Goal: Information Seeking & Learning: Learn about a topic

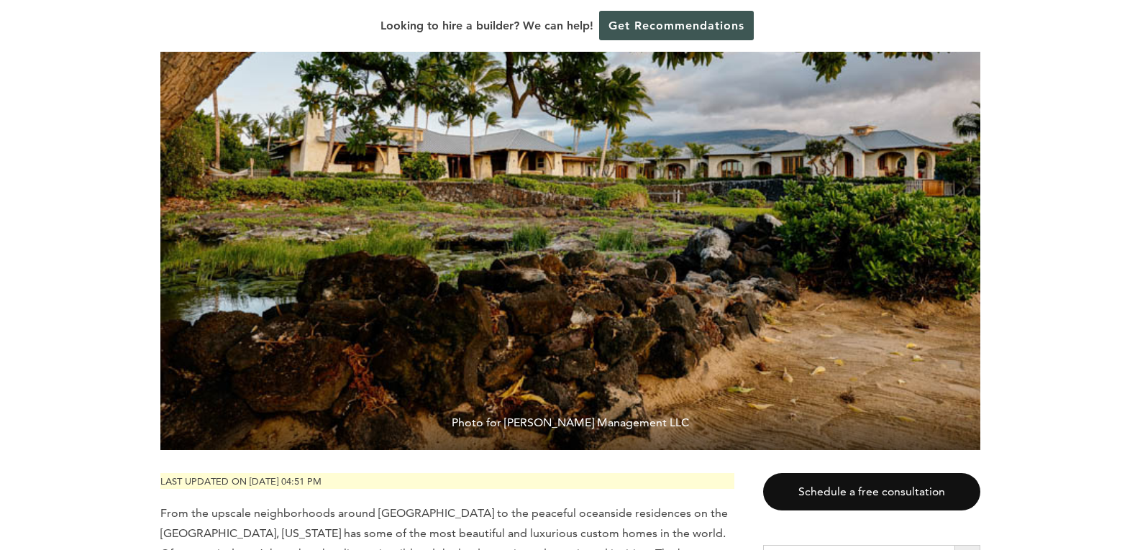
scroll to position [504, 0]
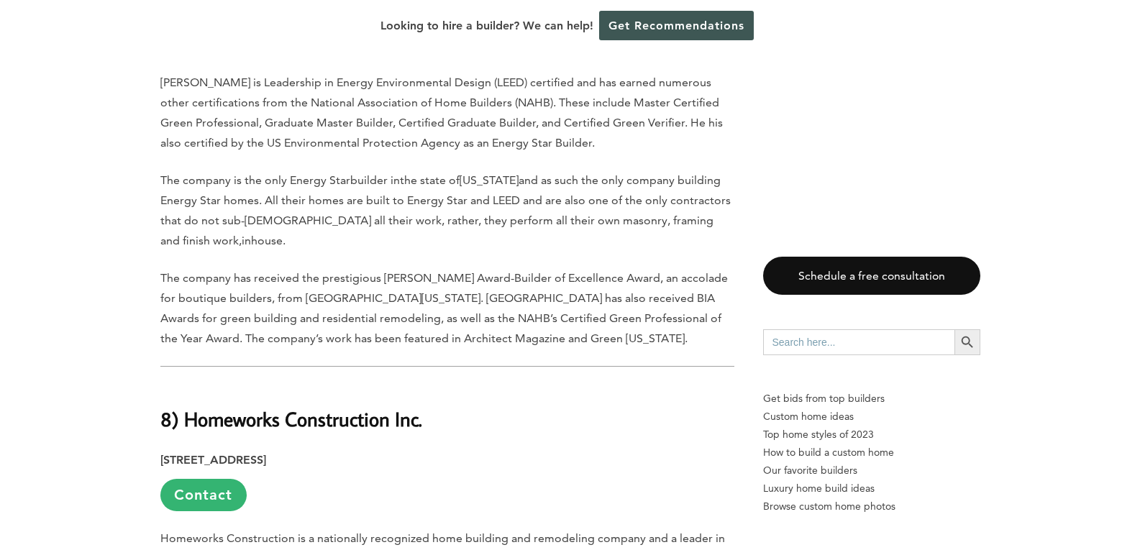
scroll to position [3597, 0]
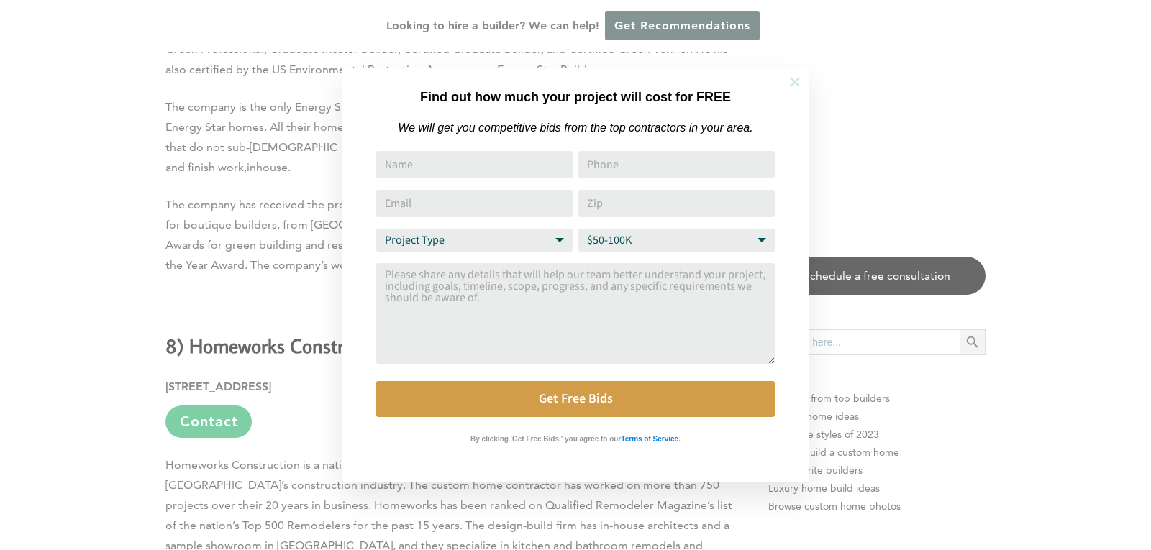
click at [788, 76] on icon at bounding box center [795, 82] width 16 height 16
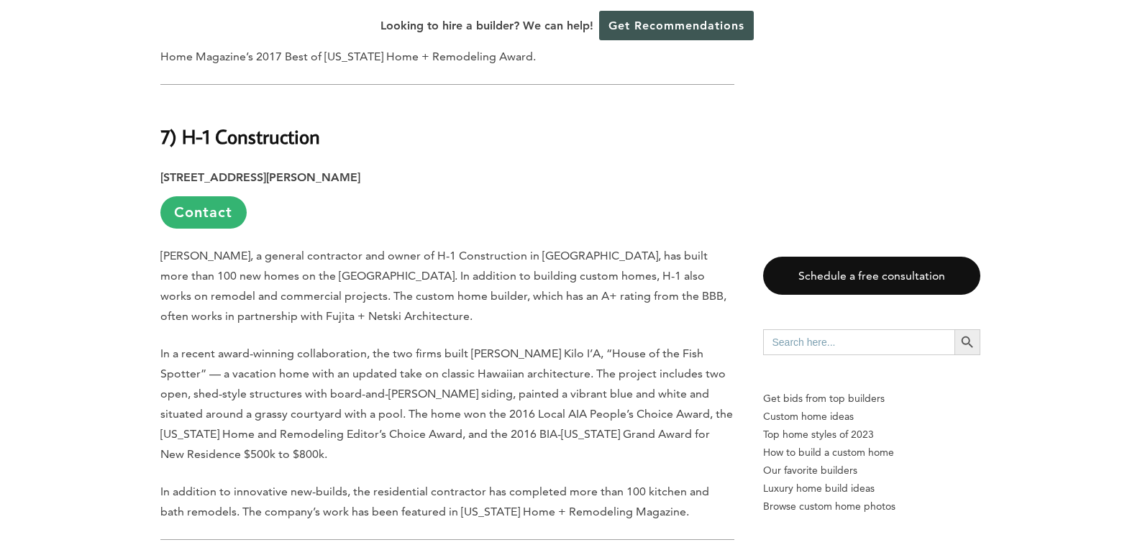
scroll to position [4532, 0]
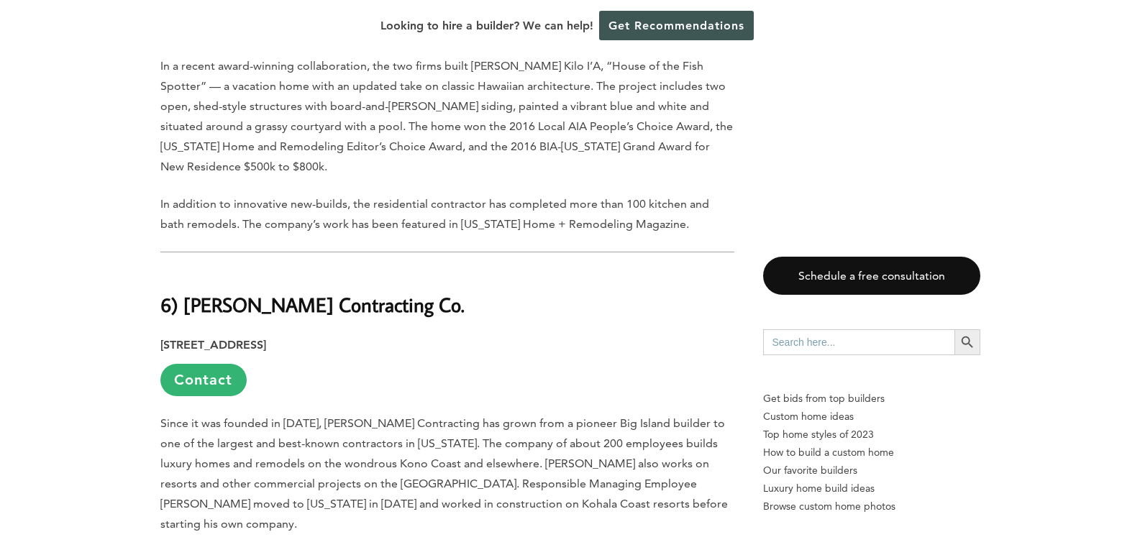
click at [378, 417] on span "Since it was founded in [DATE], [PERSON_NAME] Contracting has grown from a pion…" at bounding box center [444, 474] width 568 height 114
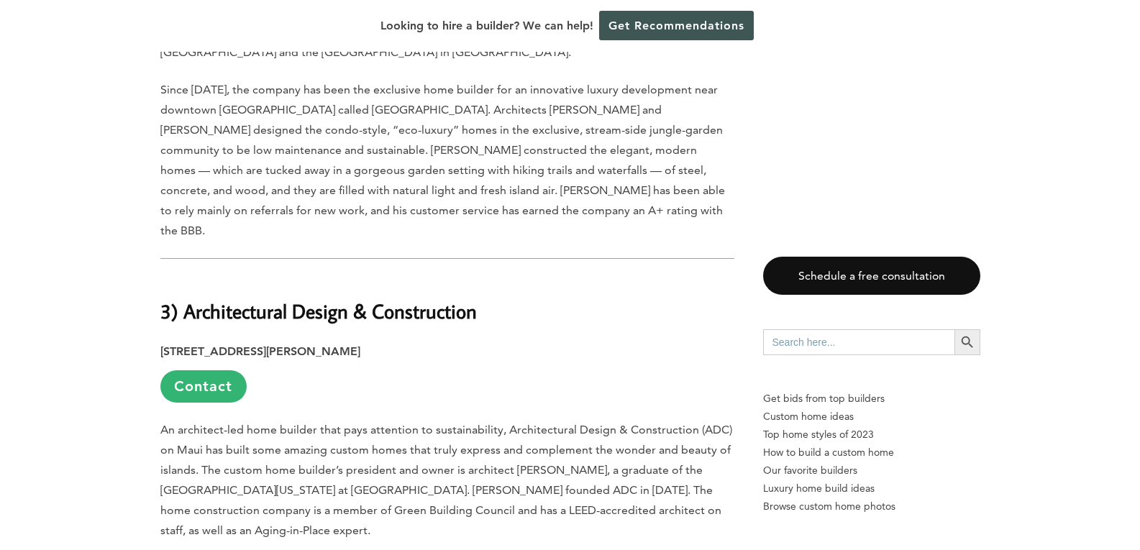
scroll to position [5899, 0]
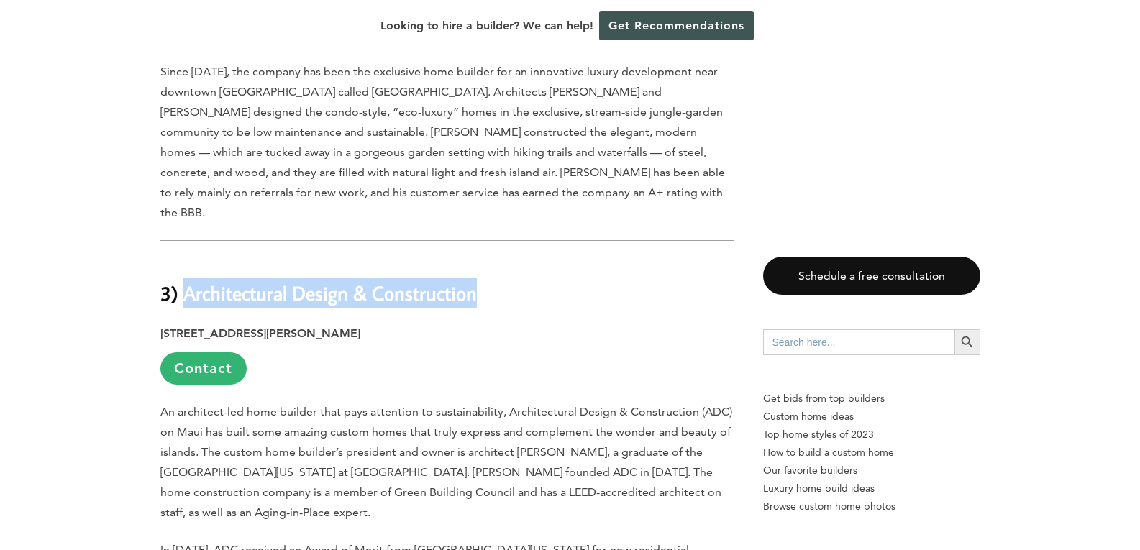
drag, startPoint x: 183, startPoint y: 91, endPoint x: 477, endPoint y: 87, distance: 293.5
click at [477, 281] on b "3) Architectural Design & Construction" at bounding box center [318, 293] width 317 height 25
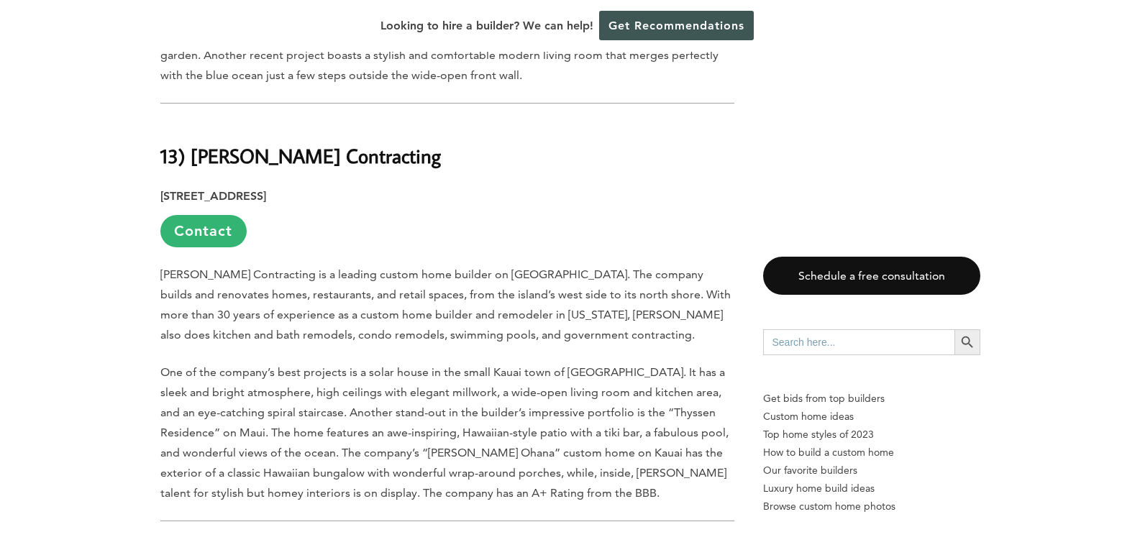
scroll to position [1583, 0]
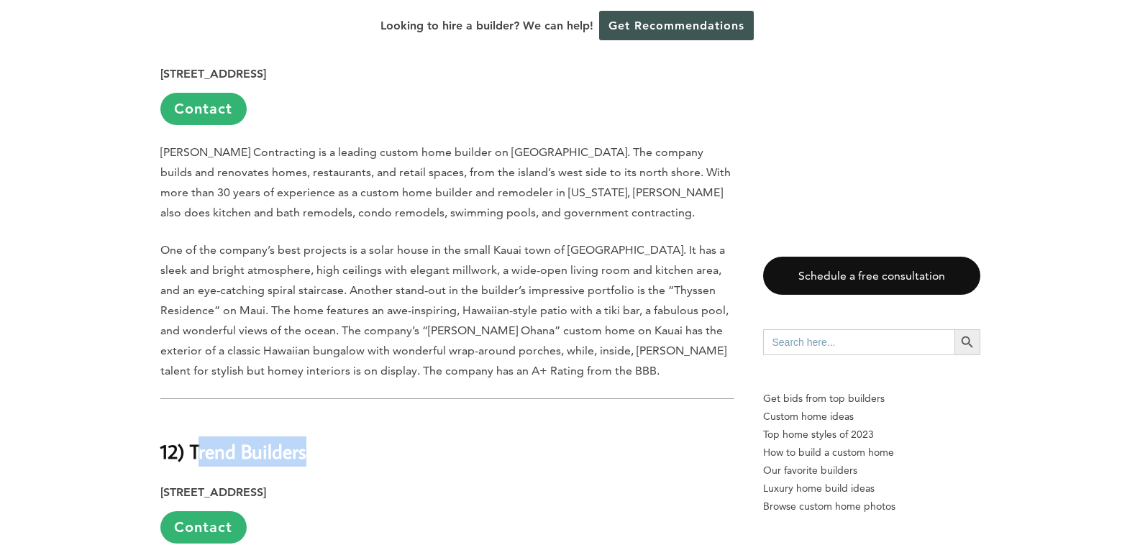
drag, startPoint x: 195, startPoint y: 390, endPoint x: 307, endPoint y: 392, distance: 112.2
click at [307, 417] on h2 "12) Trend Builders" at bounding box center [447, 442] width 574 height 50
click at [309, 417] on h2 "12) Trend Builders" at bounding box center [447, 442] width 574 height 50
drag, startPoint x: 305, startPoint y: 393, endPoint x: 192, endPoint y: 391, distance: 113.0
click at [192, 439] on b "12) Trend Builders" at bounding box center [233, 451] width 146 height 25
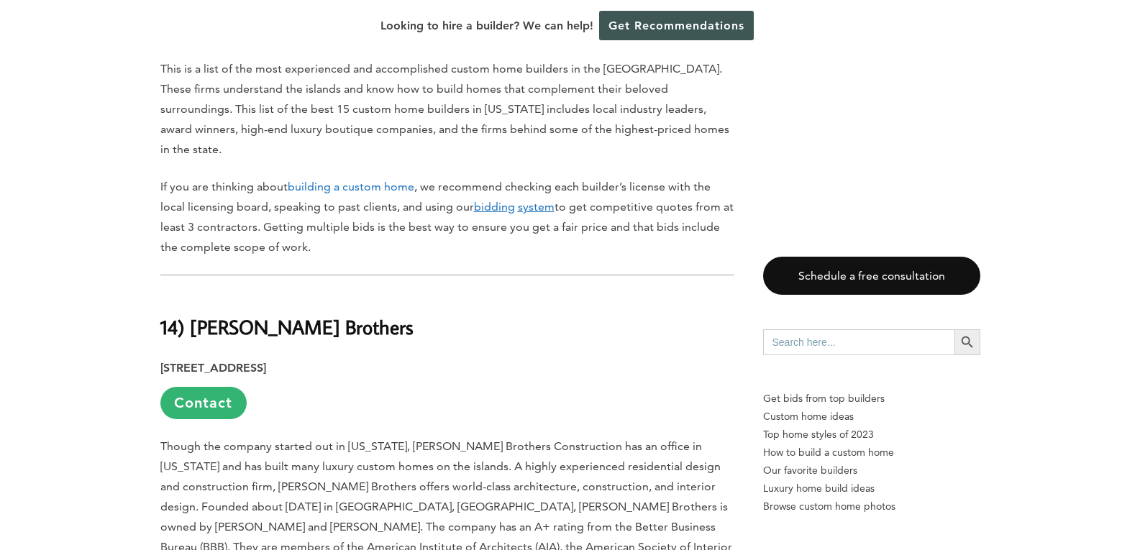
scroll to position [863, 0]
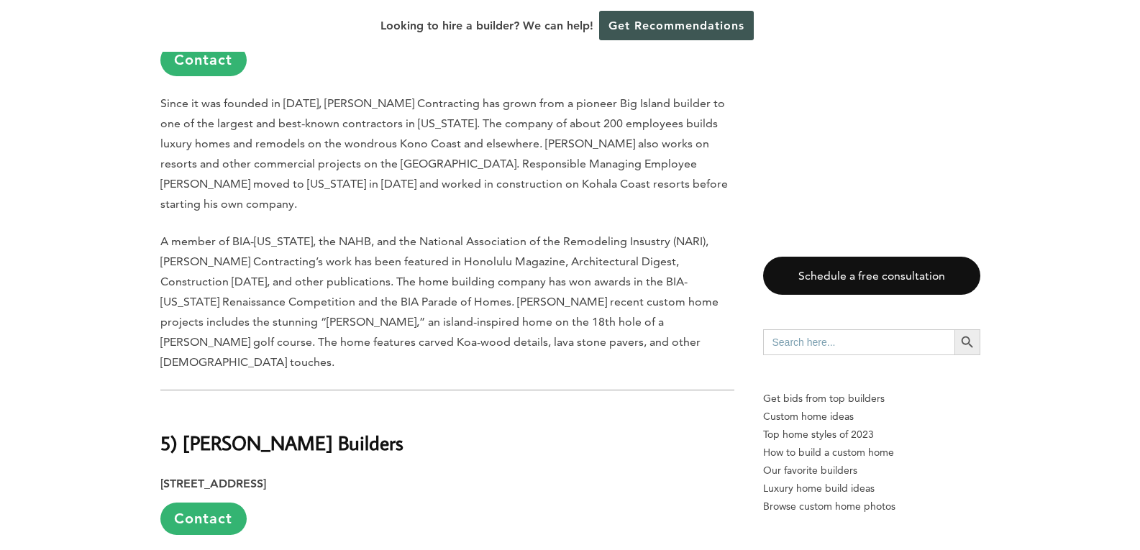
scroll to position [4964, 0]
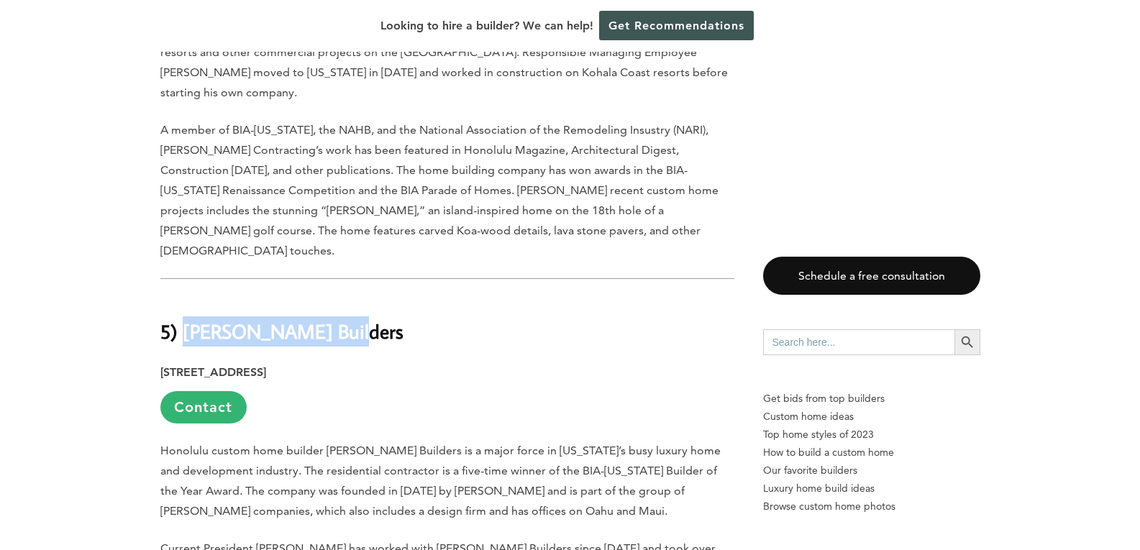
drag, startPoint x: 185, startPoint y: 191, endPoint x: 337, endPoint y: 177, distance: 152.4
click at [337, 319] on b "5) [PERSON_NAME] Builders" at bounding box center [281, 331] width 243 height 25
